Goal: Find specific page/section: Find specific page/section

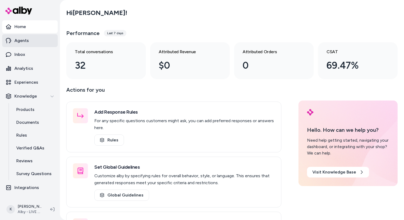
click at [35, 42] on link "Agents" at bounding box center [30, 40] width 56 height 13
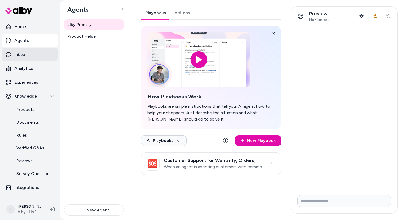
click at [36, 53] on link "Inbox" at bounding box center [30, 54] width 56 height 13
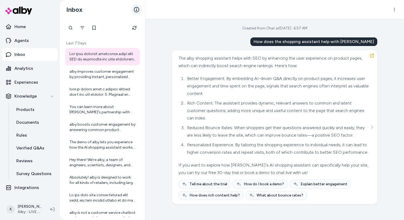
click at [135, 11] on icon at bounding box center [136, 9] width 5 height 5
click at [81, 29] on icon "Filter" at bounding box center [82, 28] width 4 height 4
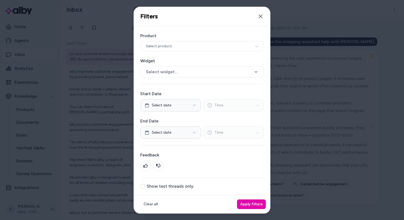
click at [142, 186] on button "Show test threads only" at bounding box center [142, 186] width 4 height 4
click at [261, 19] on button "Close" at bounding box center [260, 16] width 11 height 11
